Goal: Navigation & Orientation: Find specific page/section

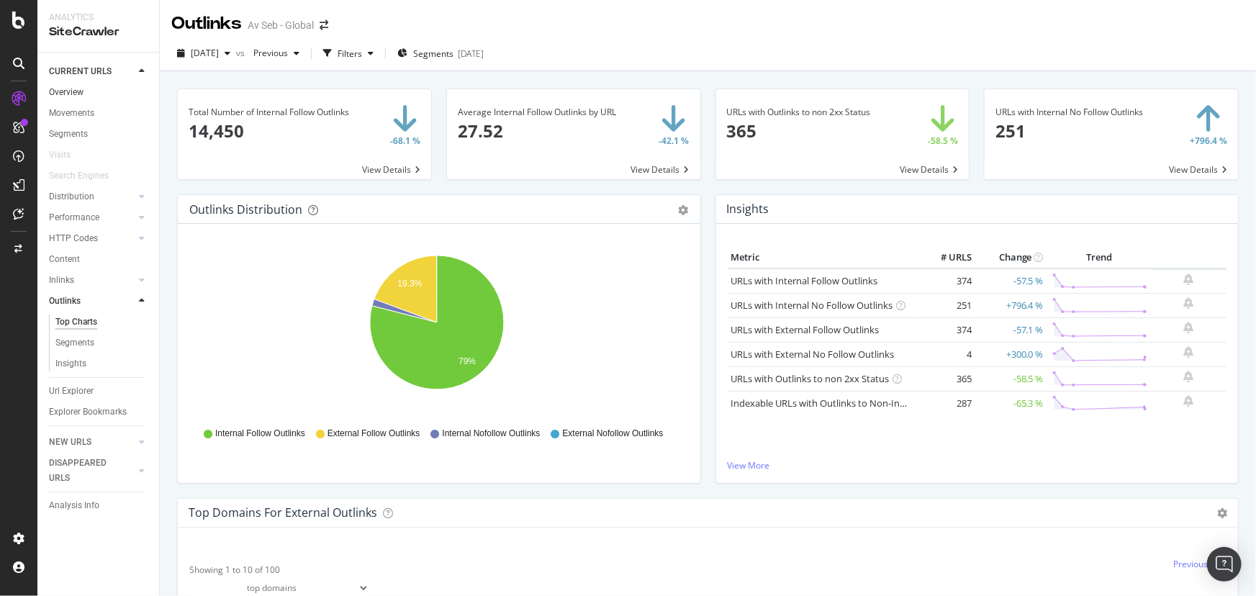
click at [85, 88] on link "Overview" at bounding box center [99, 92] width 100 height 15
